Goal: Transaction & Acquisition: Purchase product/service

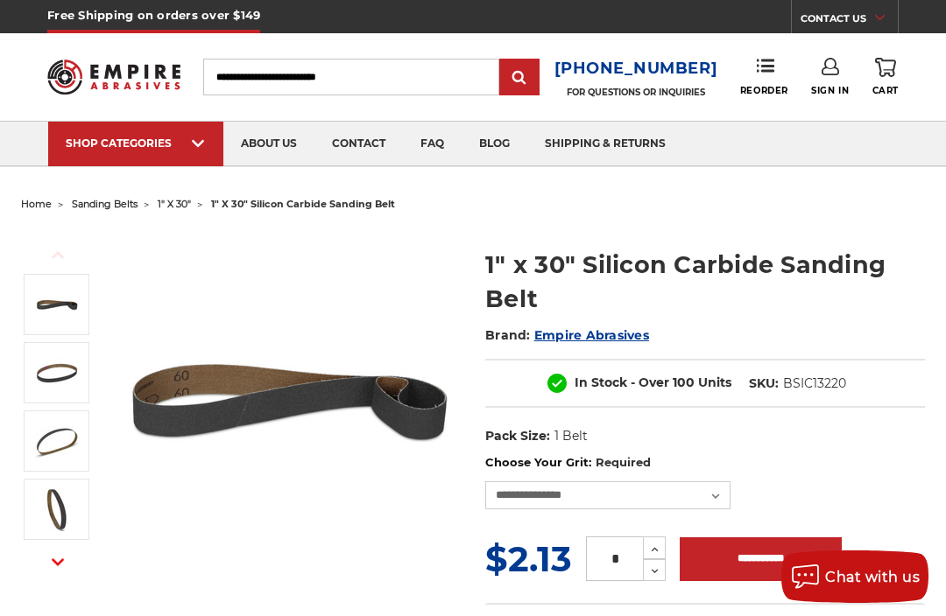
scroll to position [16, 0]
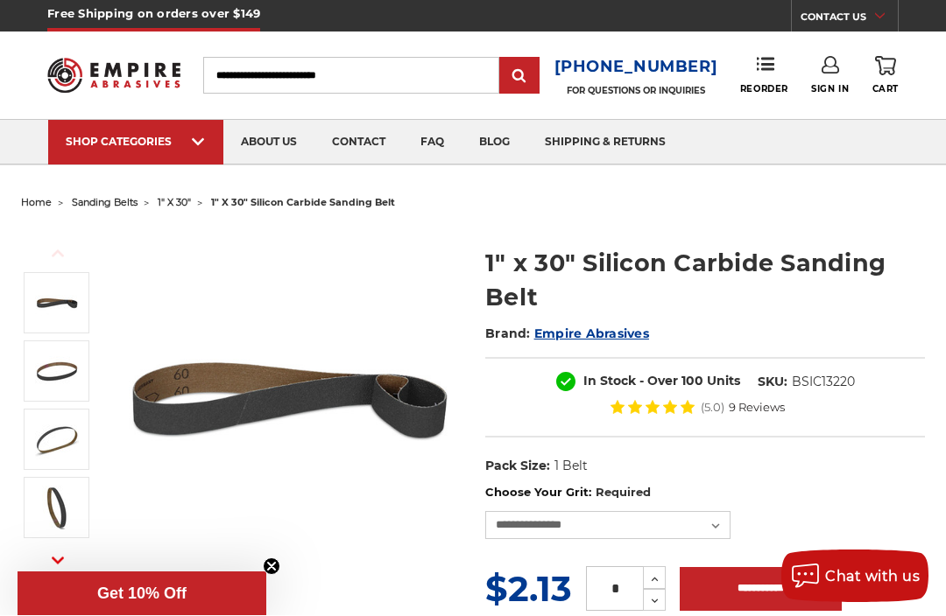
scroll to position [1, 0]
